Goal: Task Accomplishment & Management: Check status

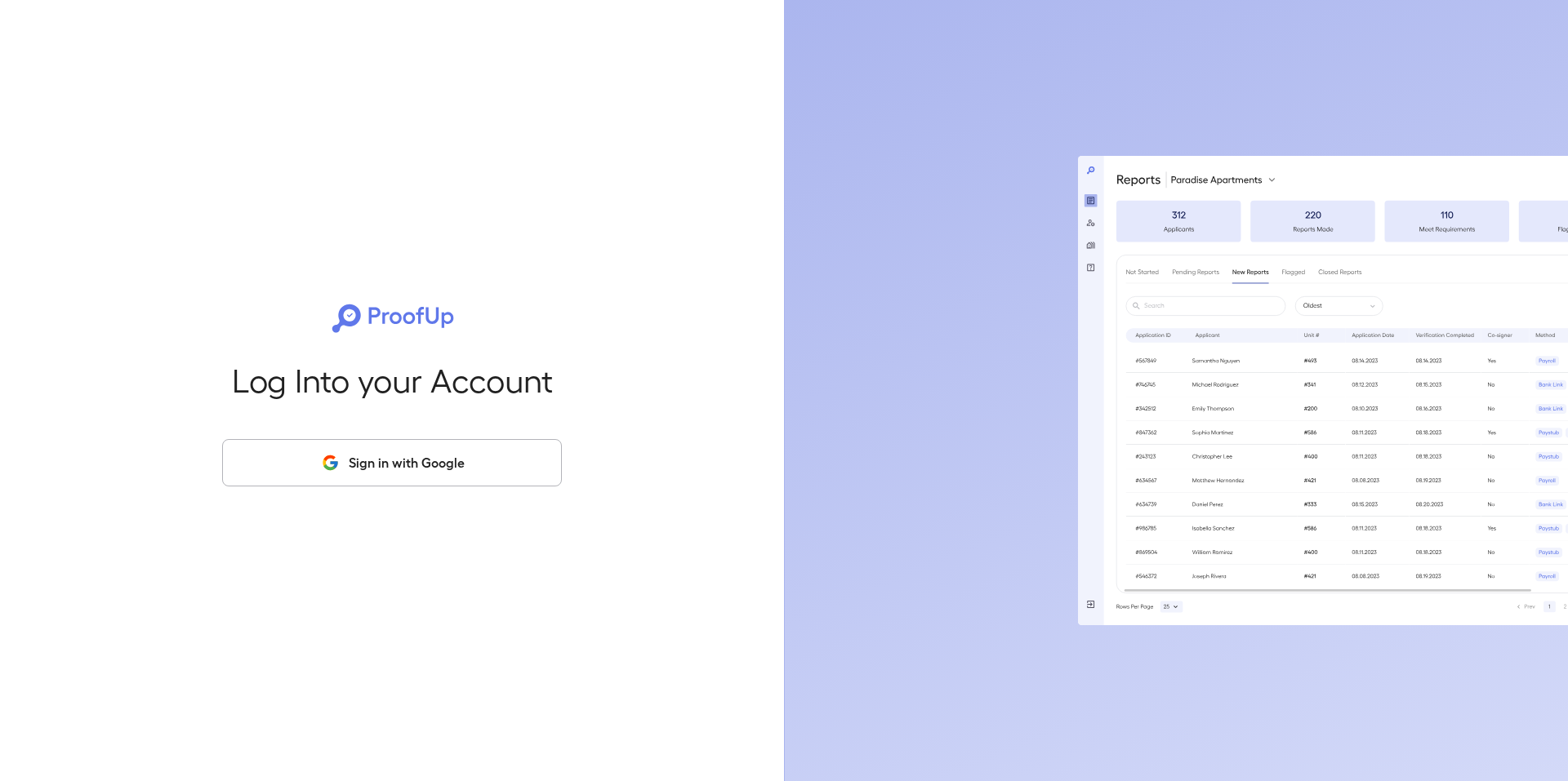
drag, startPoint x: 372, startPoint y: 439, endPoint x: 376, endPoint y: 452, distance: 13.6
click at [373, 440] on button "Sign in with Google" at bounding box center [391, 463] width 340 height 47
click at [378, 457] on button "Sign in with Google" at bounding box center [391, 463] width 340 height 47
click at [436, 469] on button "Sign in with Google" at bounding box center [391, 463] width 340 height 47
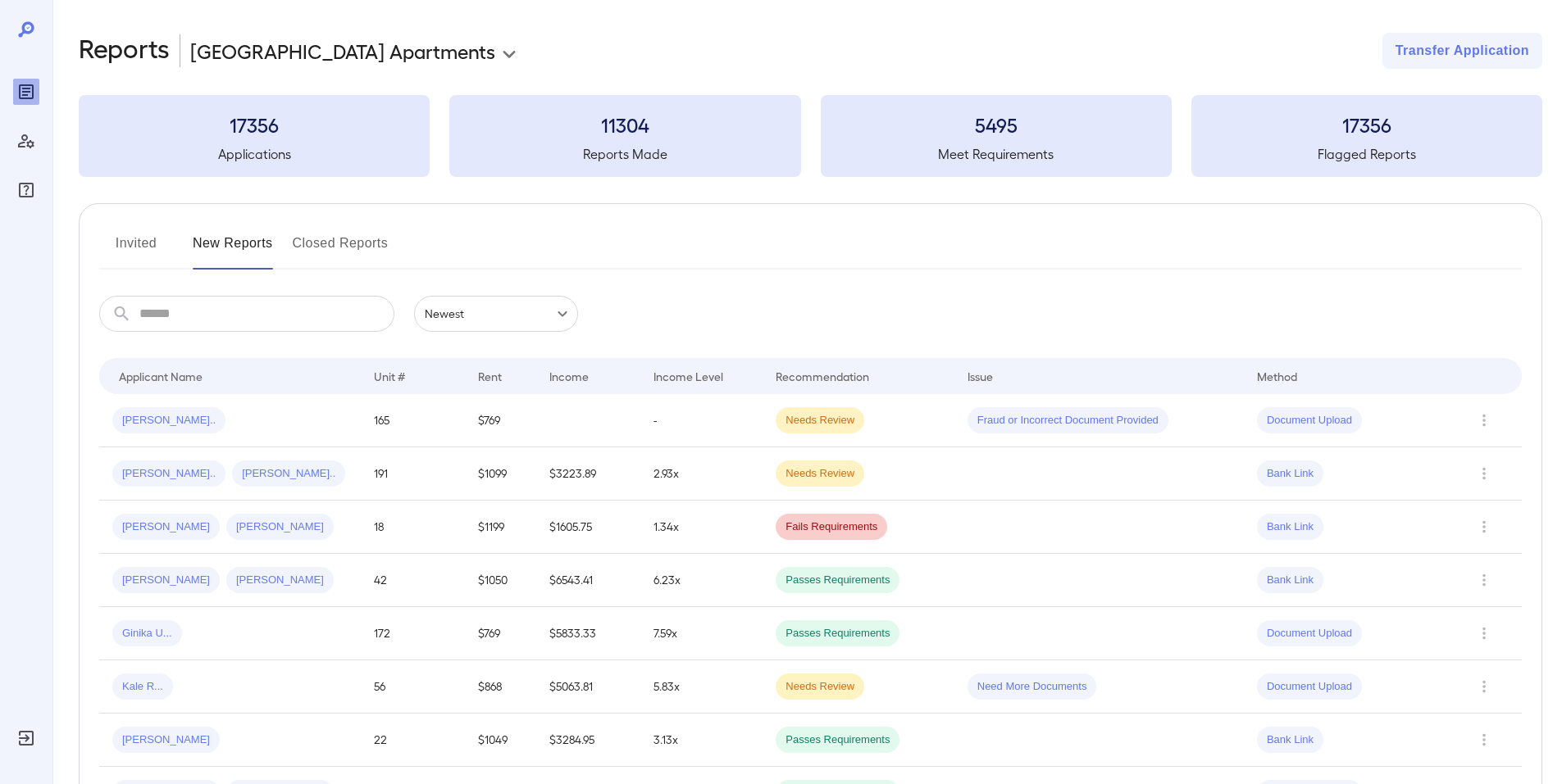
click at [298, 406] on td "[PERSON_NAME].." at bounding box center [229, 421] width 261 height 53
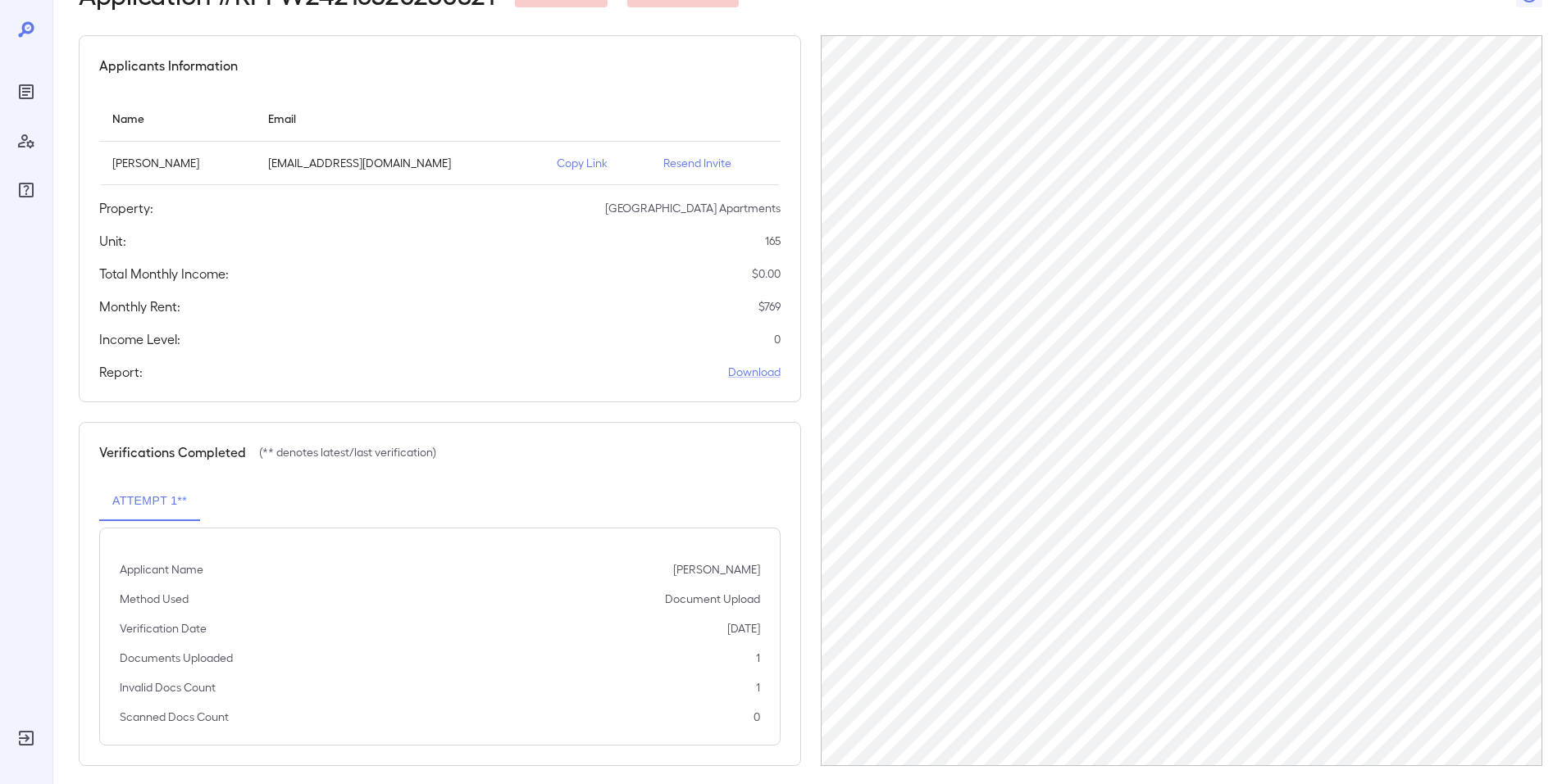
scroll to position [127, 0]
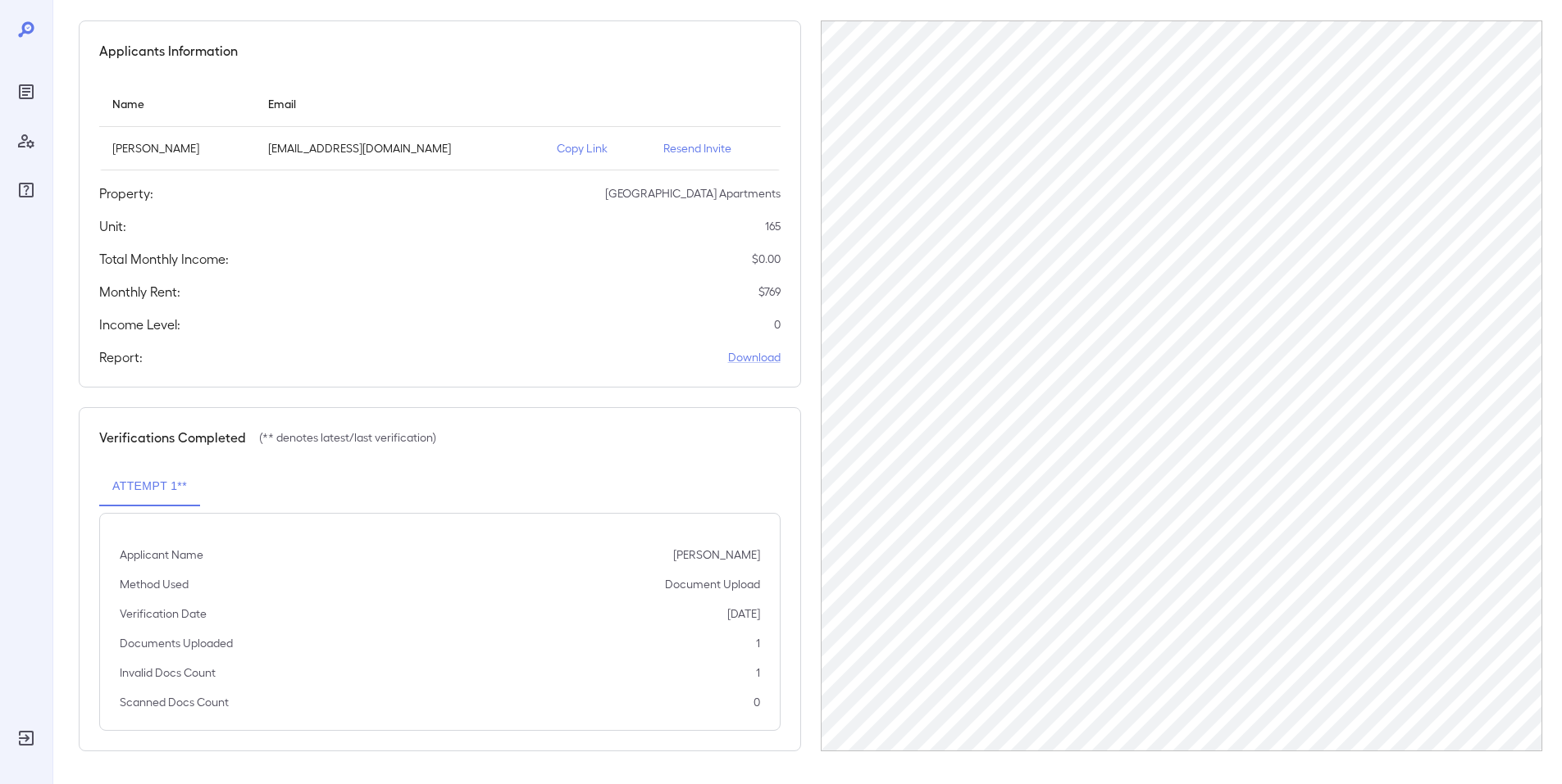
click at [592, 154] on p "Copy Link" at bounding box center [597, 148] width 81 height 17
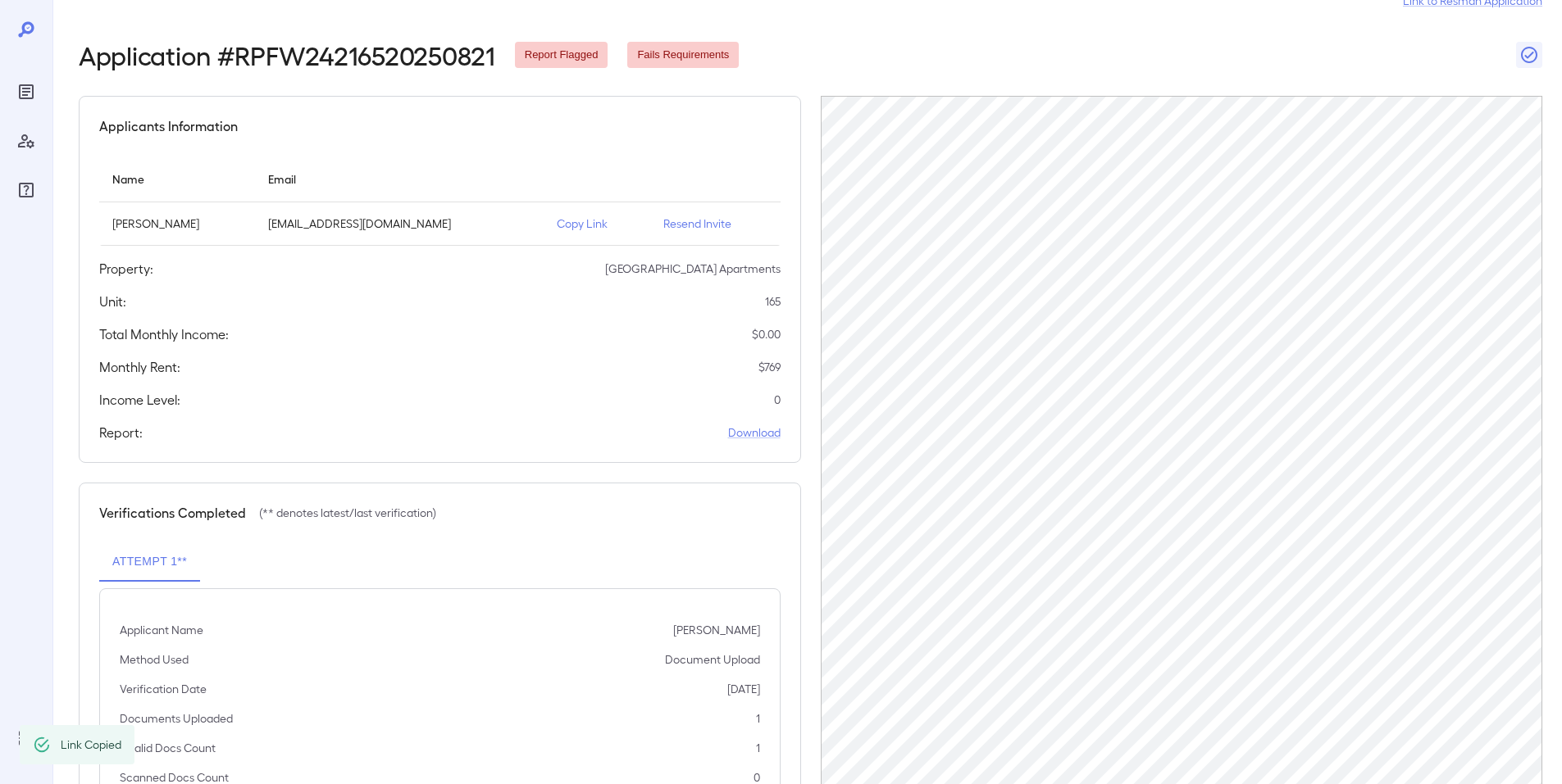
scroll to position [0, 0]
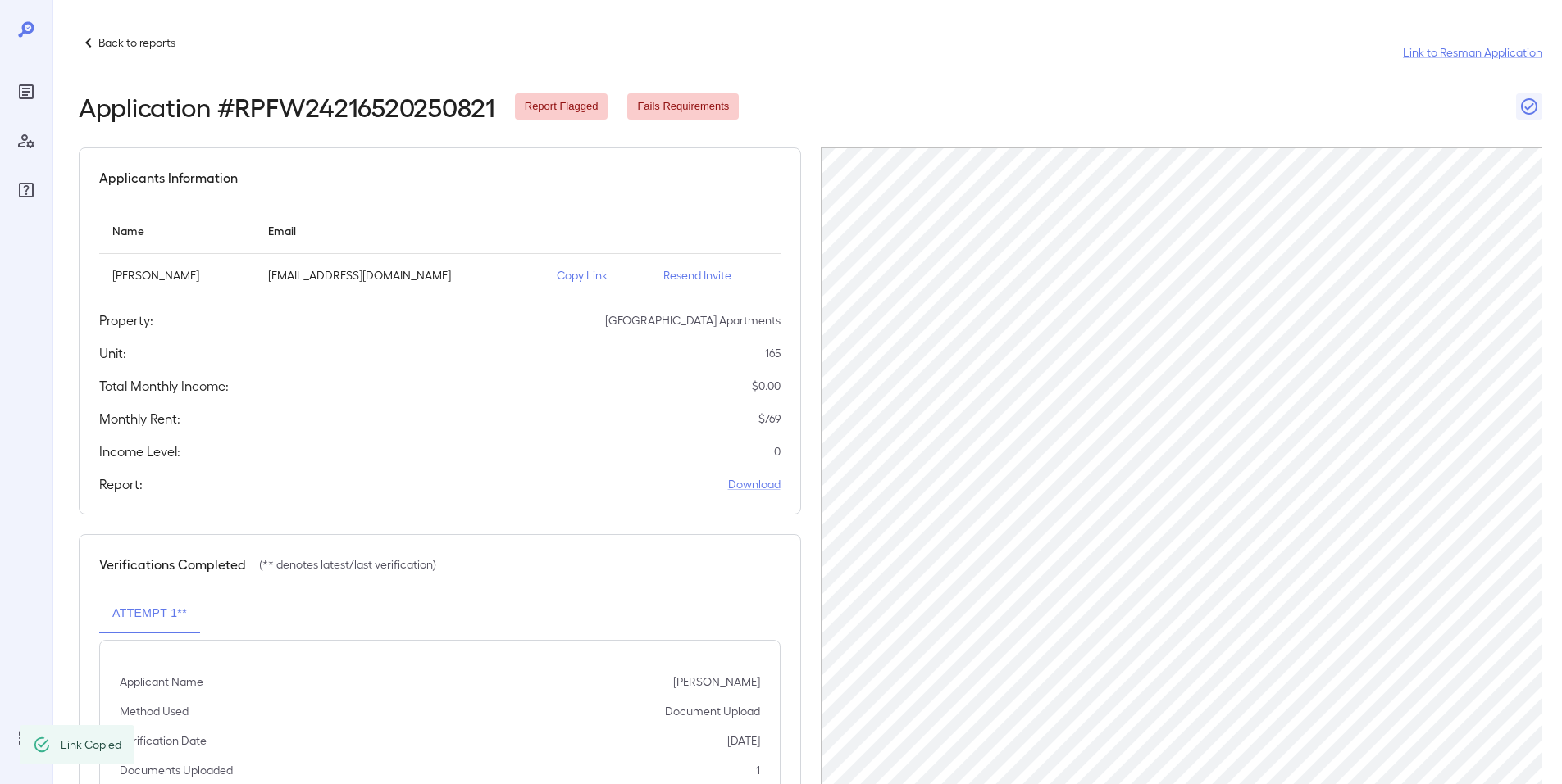
click at [146, 59] on div "Back to reports Link to Resman Application" at bounding box center [811, 52] width 1464 height 39
click at [141, 45] on p "Back to reports" at bounding box center [136, 42] width 77 height 17
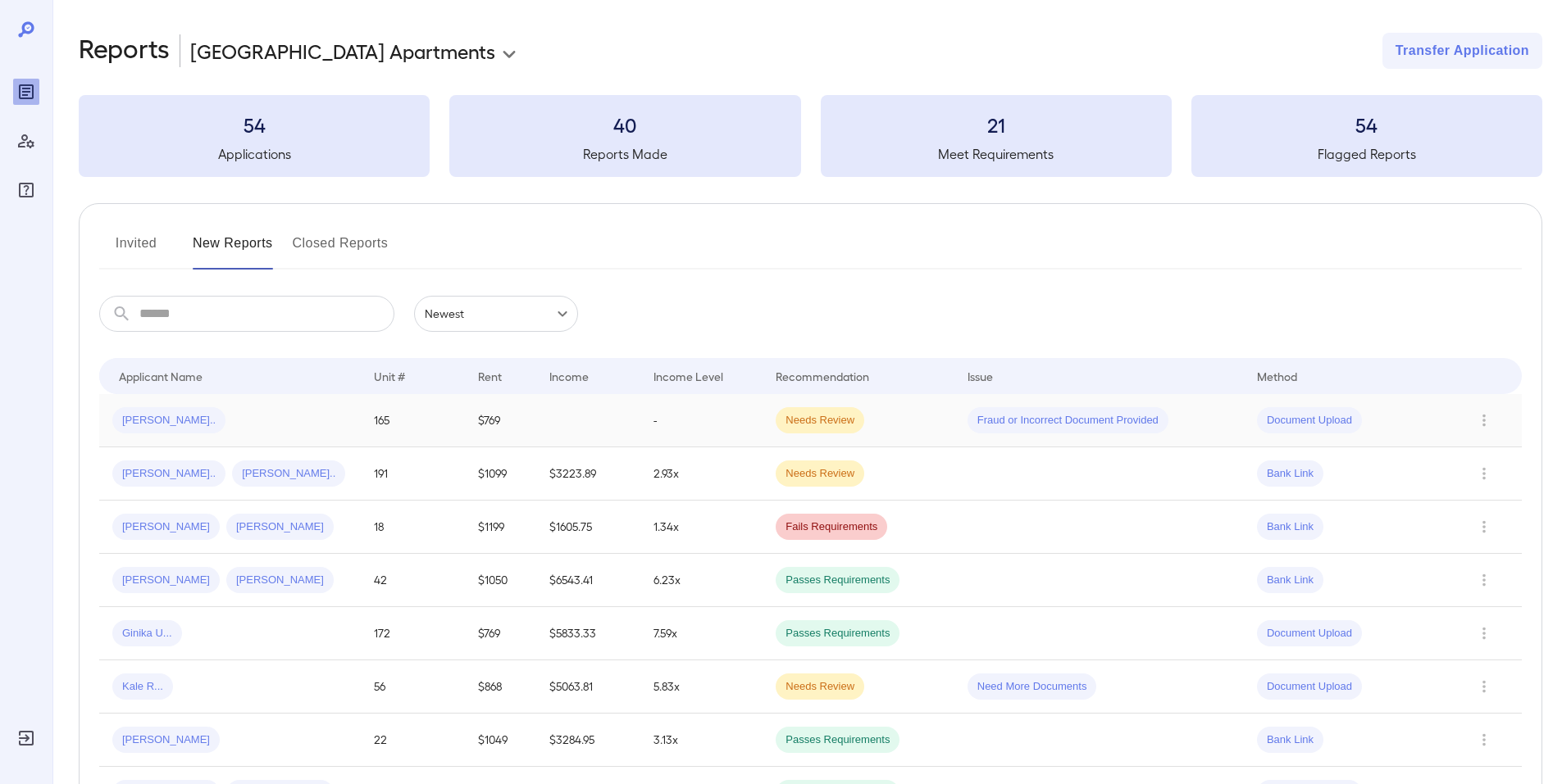
click at [935, 416] on td "Needs Review" at bounding box center [858, 421] width 191 height 53
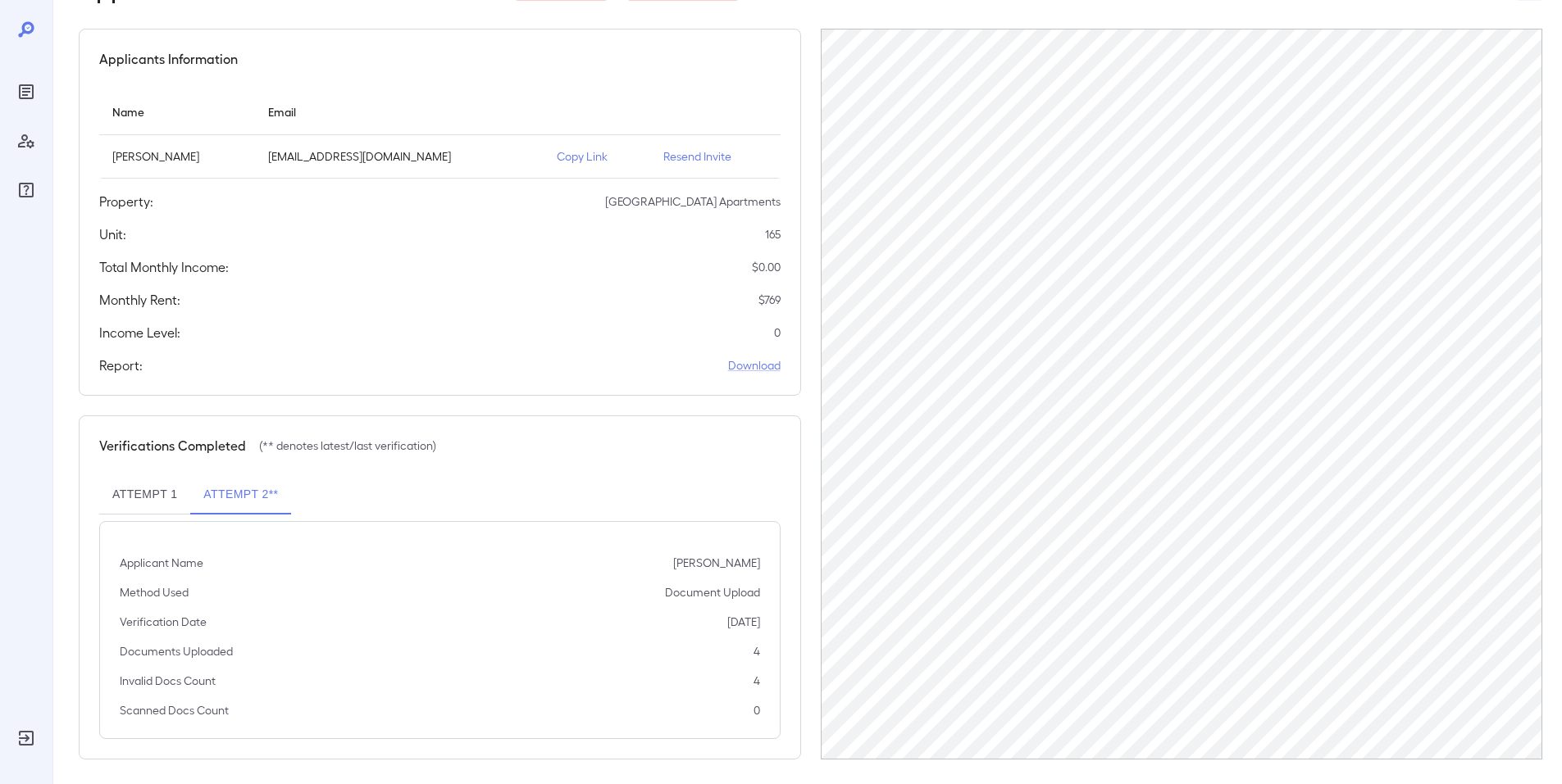
scroll to position [127, 0]
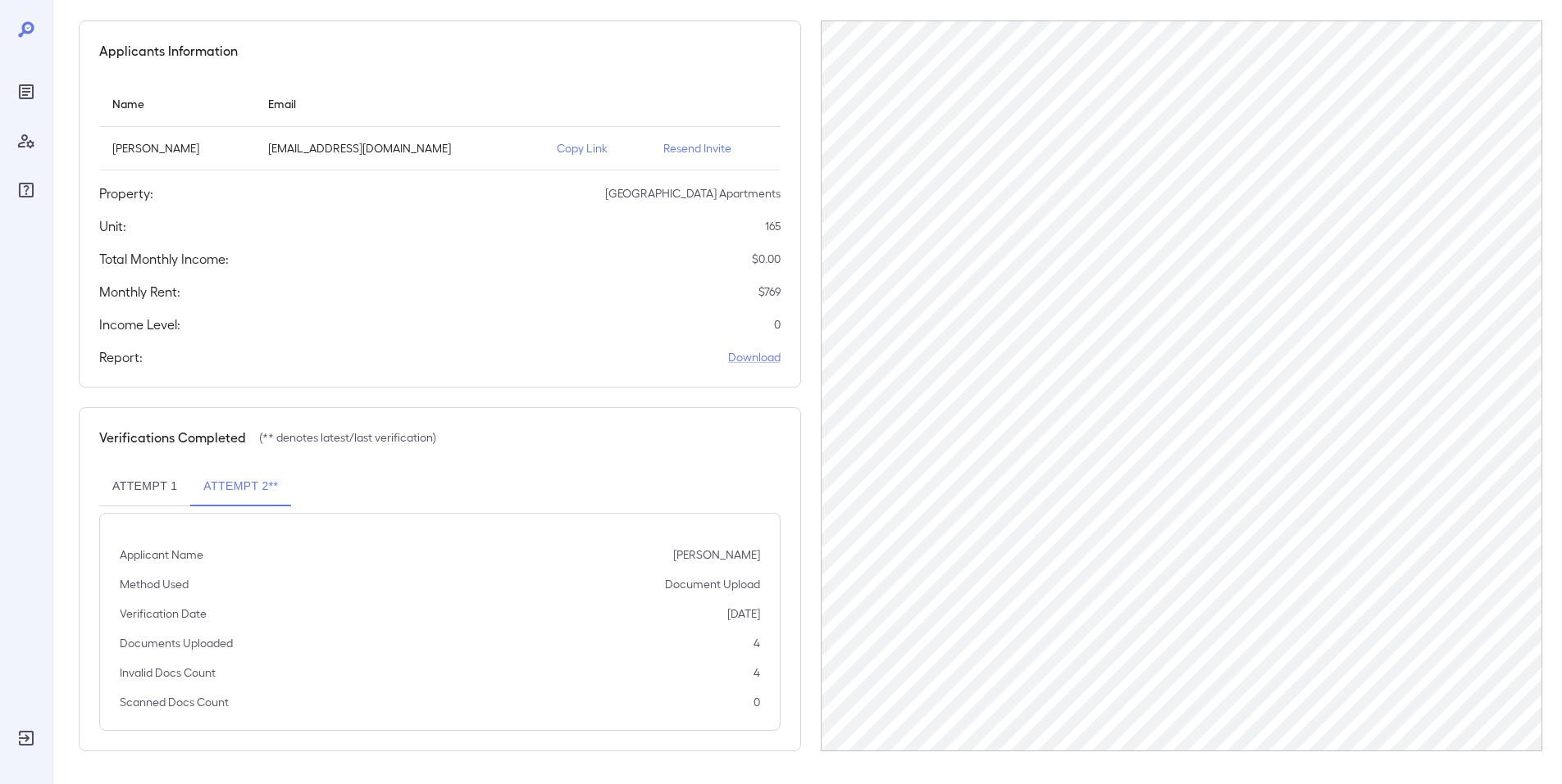
drag, startPoint x: 589, startPoint y: 144, endPoint x: 577, endPoint y: 152, distance: 14.4
click at [589, 144] on p "Copy Link" at bounding box center [597, 148] width 81 height 17
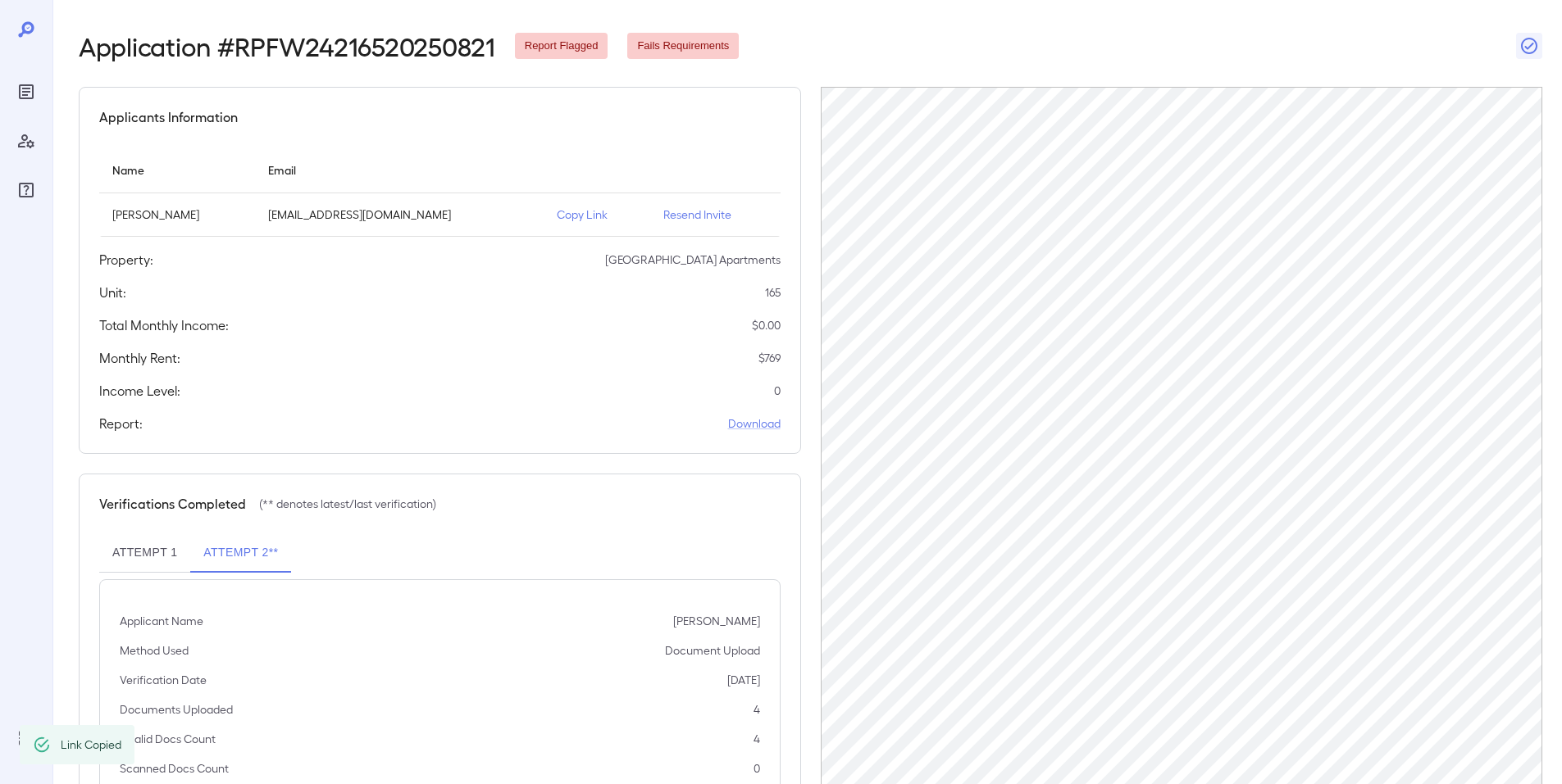
scroll to position [0, 0]
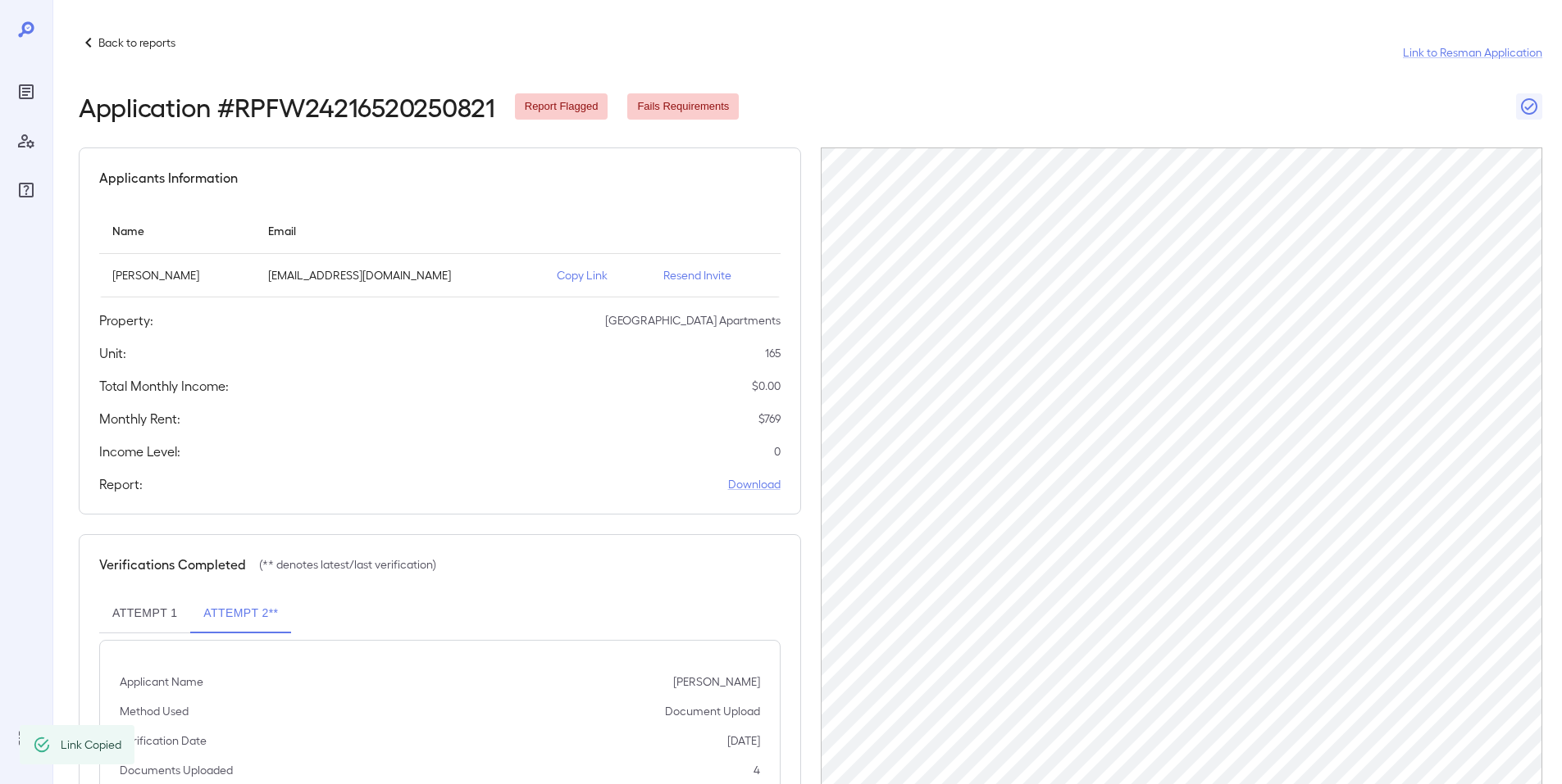
click at [115, 52] on div "Back to reports Link to Resman Application" at bounding box center [811, 52] width 1464 height 39
click at [111, 44] on p "Back to reports" at bounding box center [136, 42] width 77 height 17
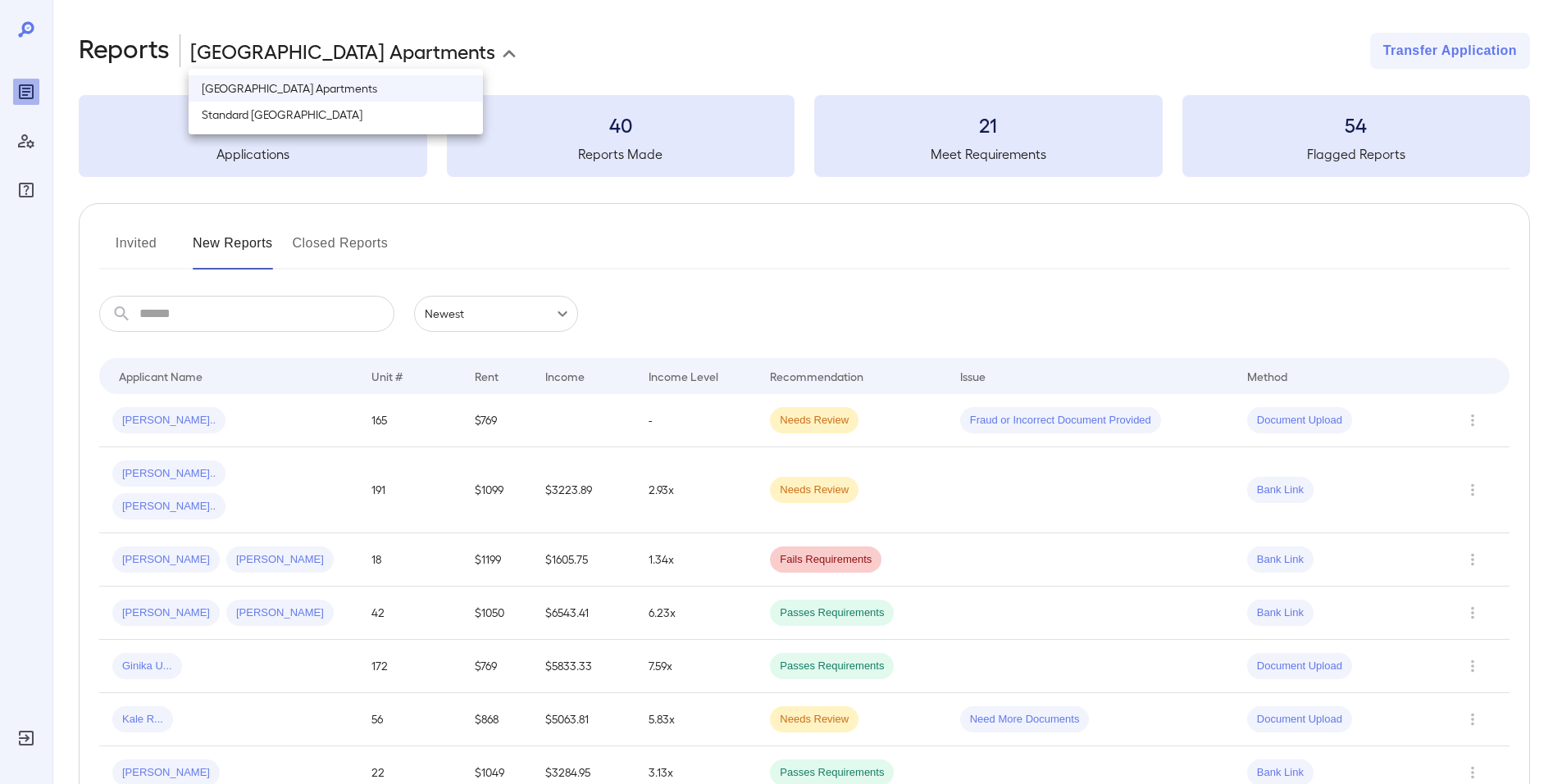
click at [233, 56] on body "**********" at bounding box center [781, 392] width 1562 height 784
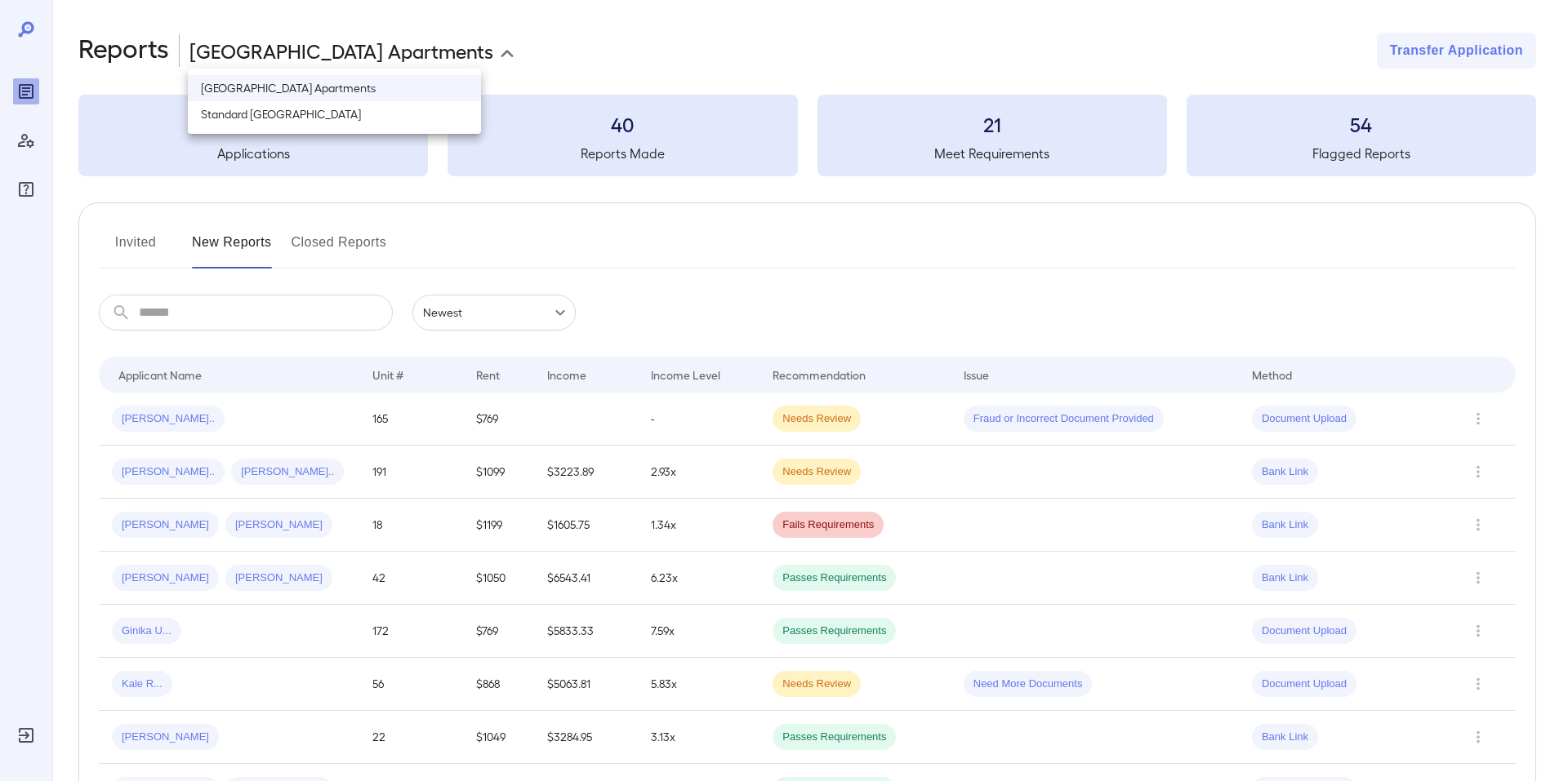
click at [250, 119] on li "Standard [GEOGRAPHIC_DATA]" at bounding box center [334, 114] width 293 height 26
type input "**********"
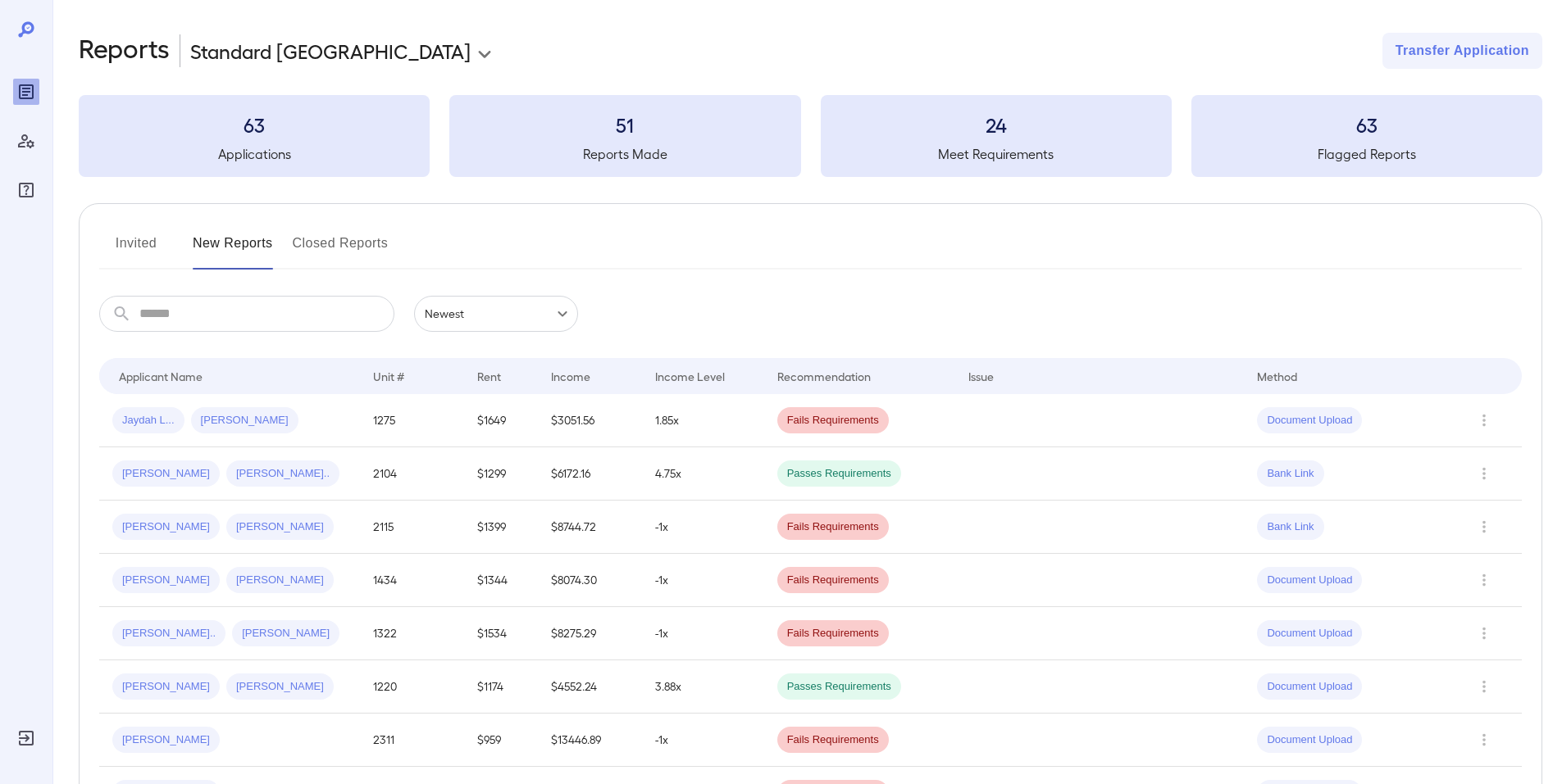
click at [325, 545] on td "[PERSON_NAME] [PERSON_NAME]" at bounding box center [229, 527] width 260 height 53
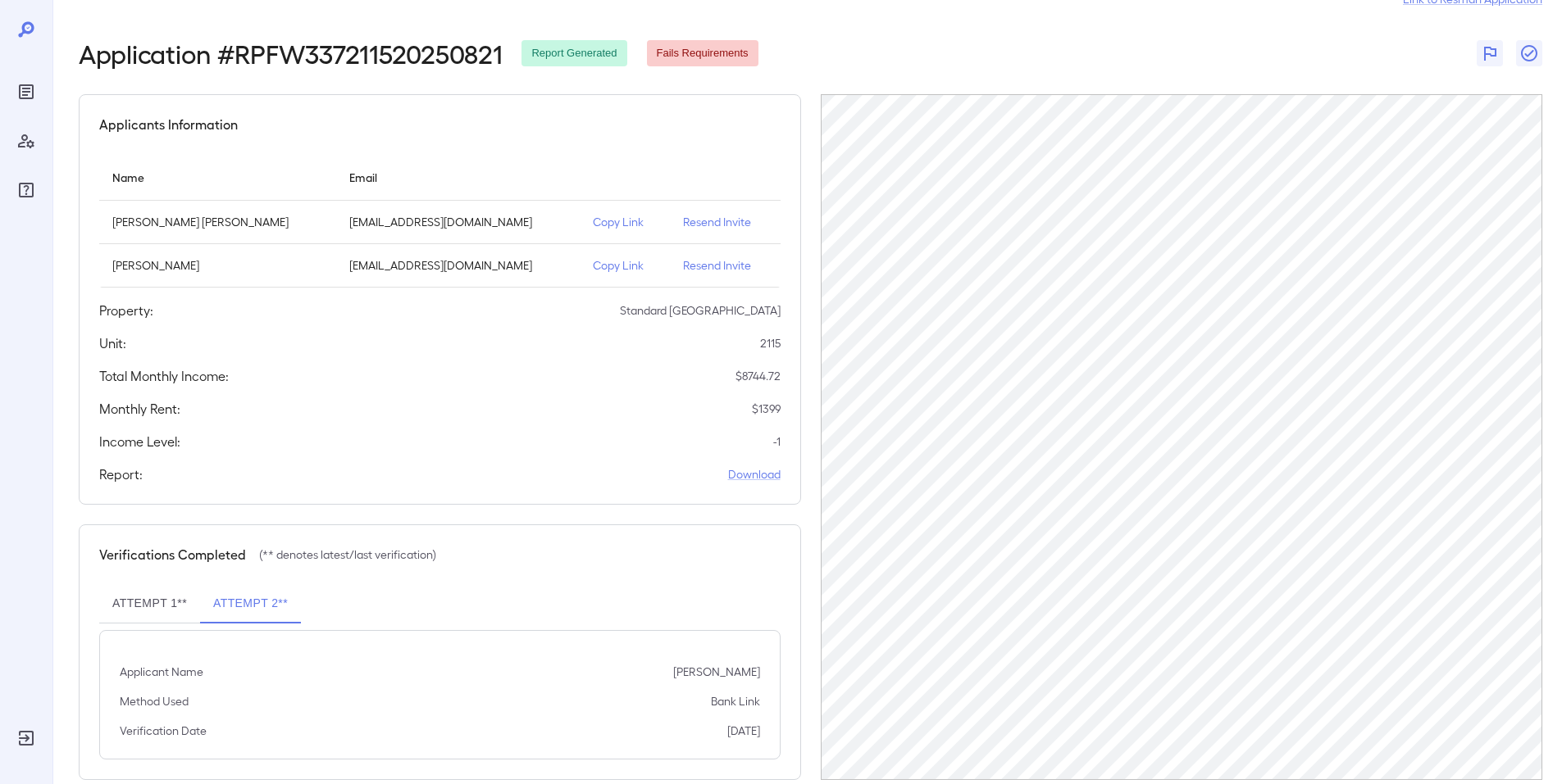
scroll to position [82, 0]
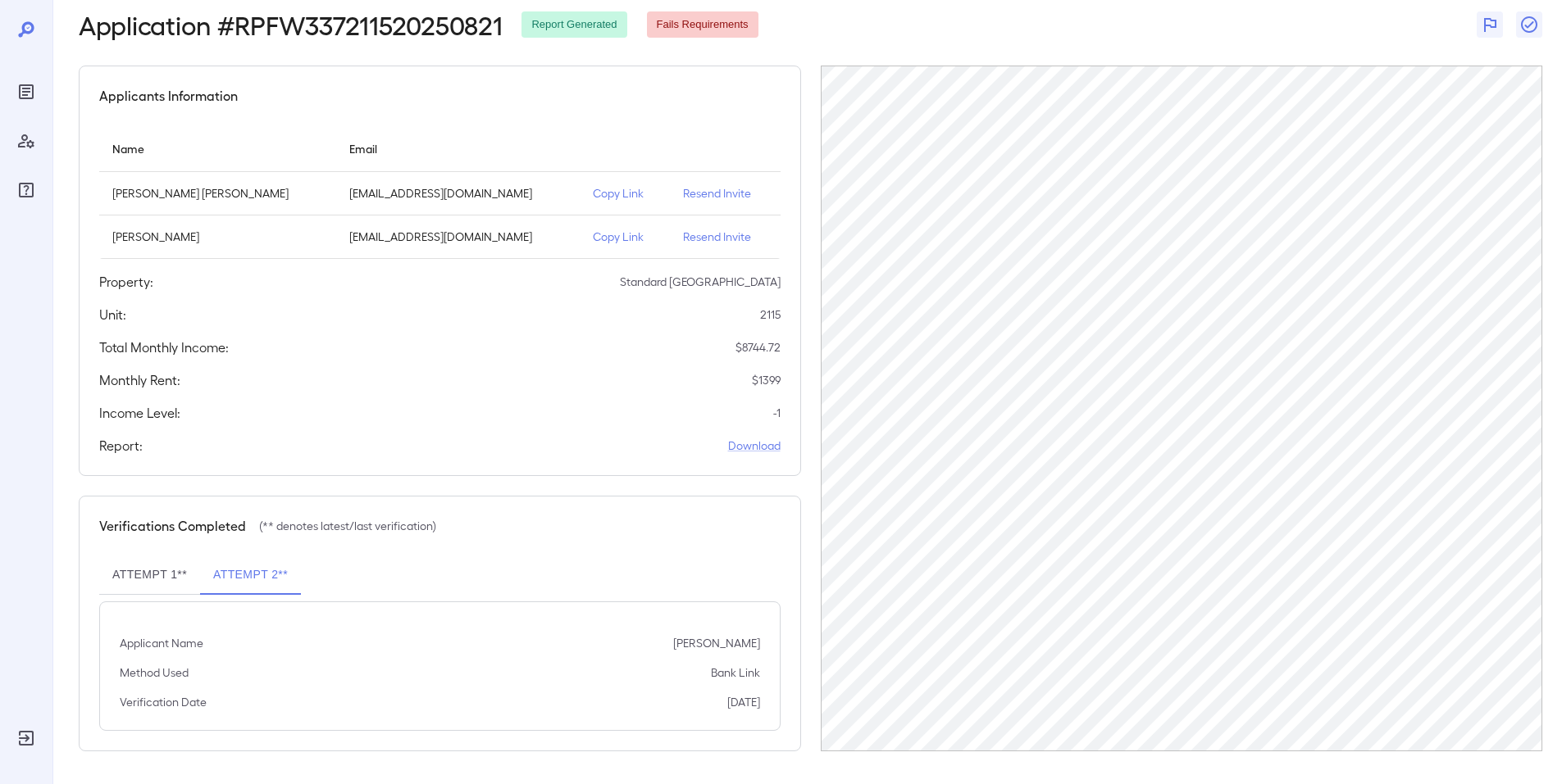
click at [156, 564] on button "Attempt 1**" at bounding box center [150, 575] width 101 height 39
click at [747, 449] on link "Download" at bounding box center [754, 445] width 52 height 17
